Goal: Task Accomplishment & Management: Use online tool/utility

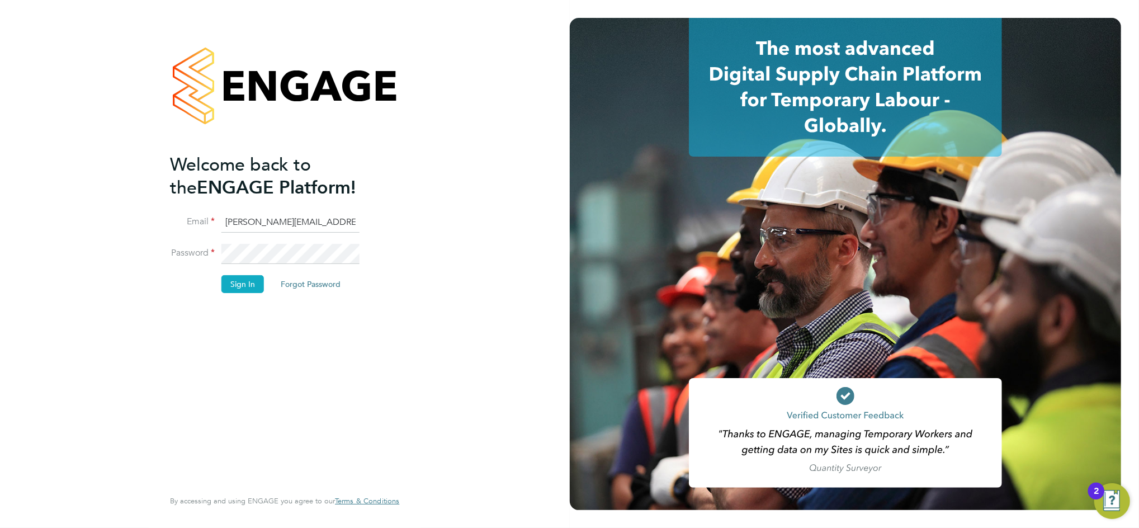
click at [236, 279] on button "Sign In" at bounding box center [242, 284] width 43 height 18
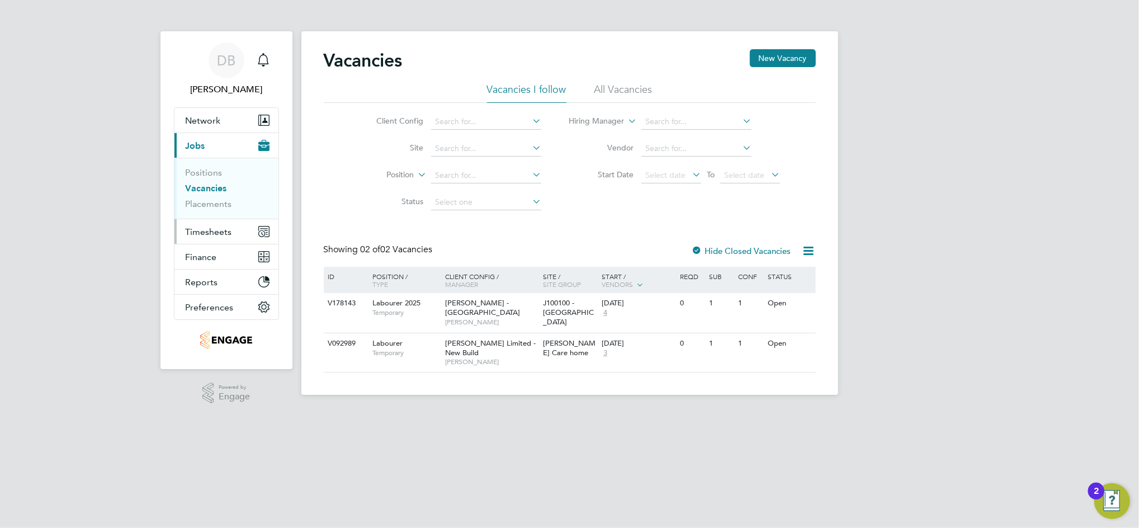
click at [224, 227] on span "Timesheets" at bounding box center [209, 232] width 46 height 11
click at [215, 234] on span "Timesheets" at bounding box center [209, 232] width 46 height 11
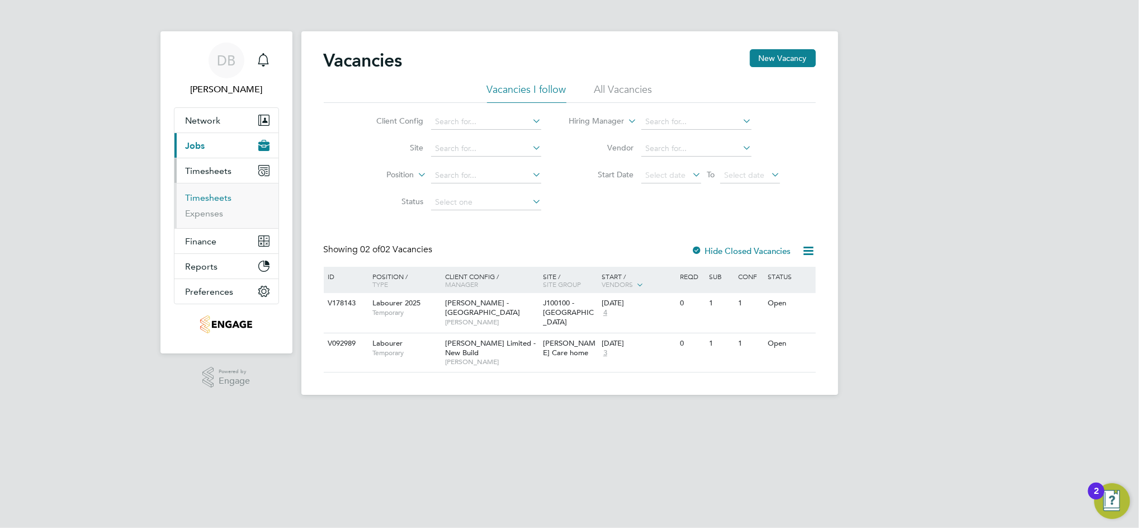
click at [220, 196] on link "Timesheets" at bounding box center [209, 197] width 46 height 11
